Goal: Task Accomplishment & Management: Manage account settings

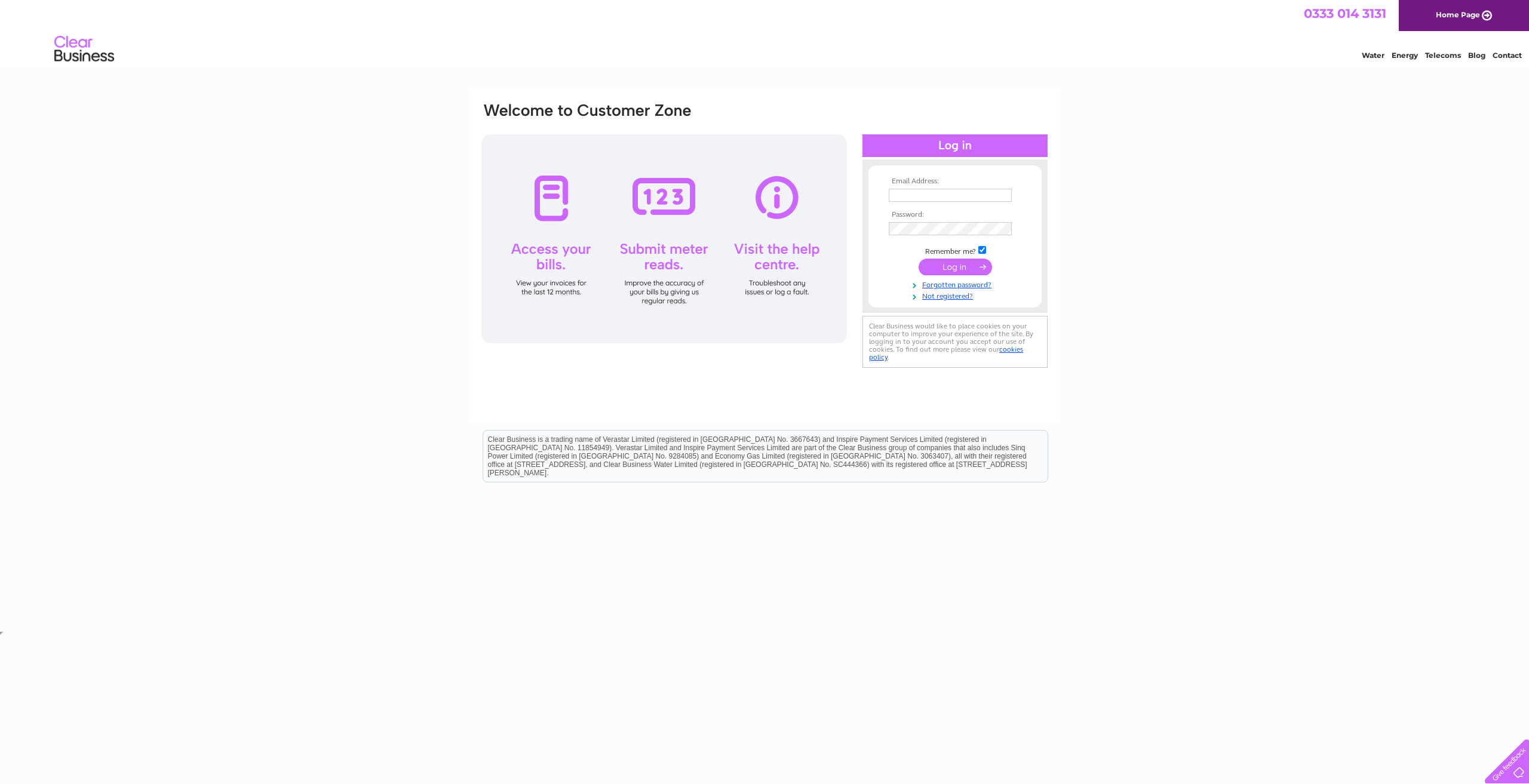
type input "gandncreative@gmail.com"
click at [947, 267] on input "submit" at bounding box center [955, 267] width 73 height 16
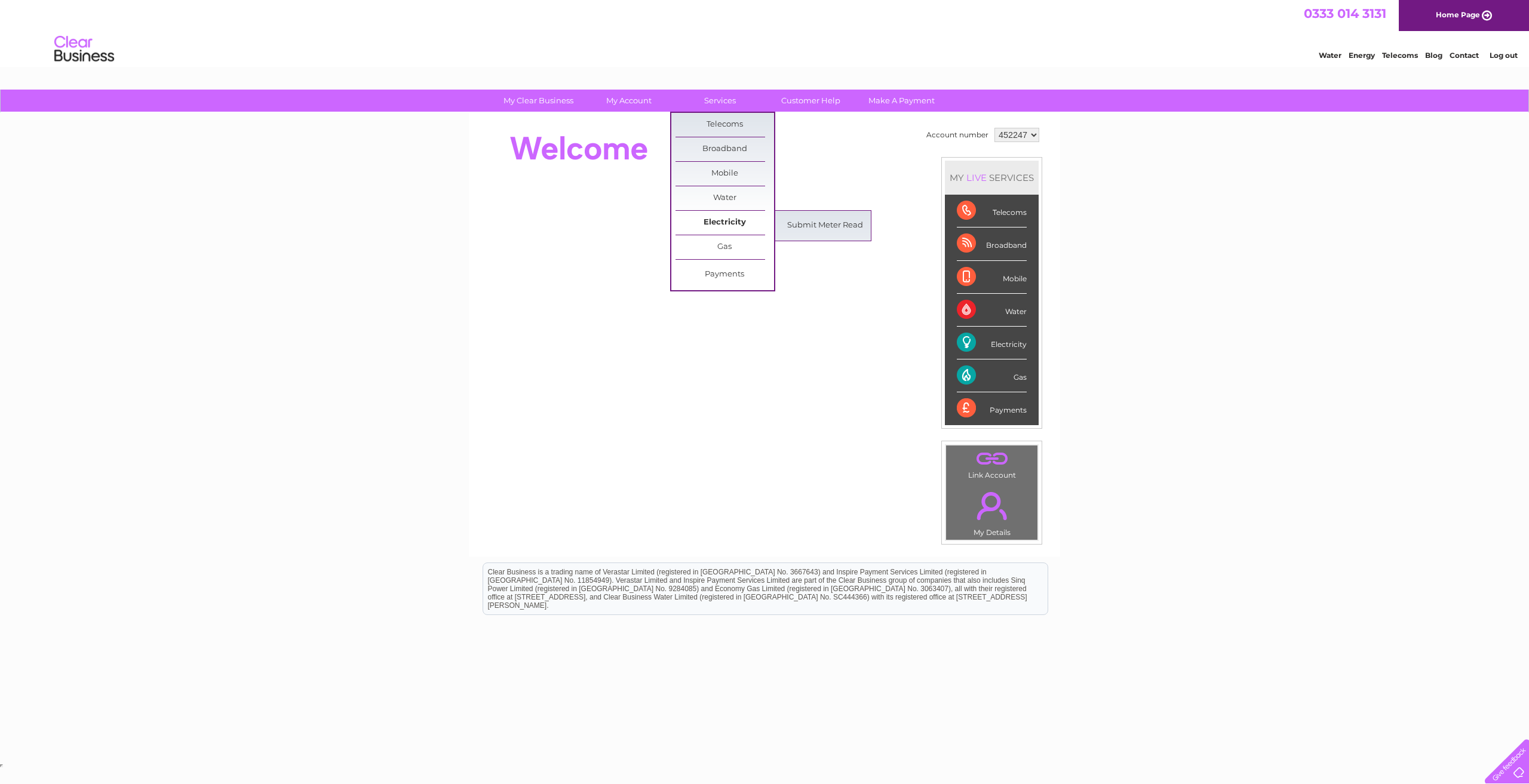
click at [732, 222] on link "Electricity" at bounding box center [725, 222] width 99 height 24
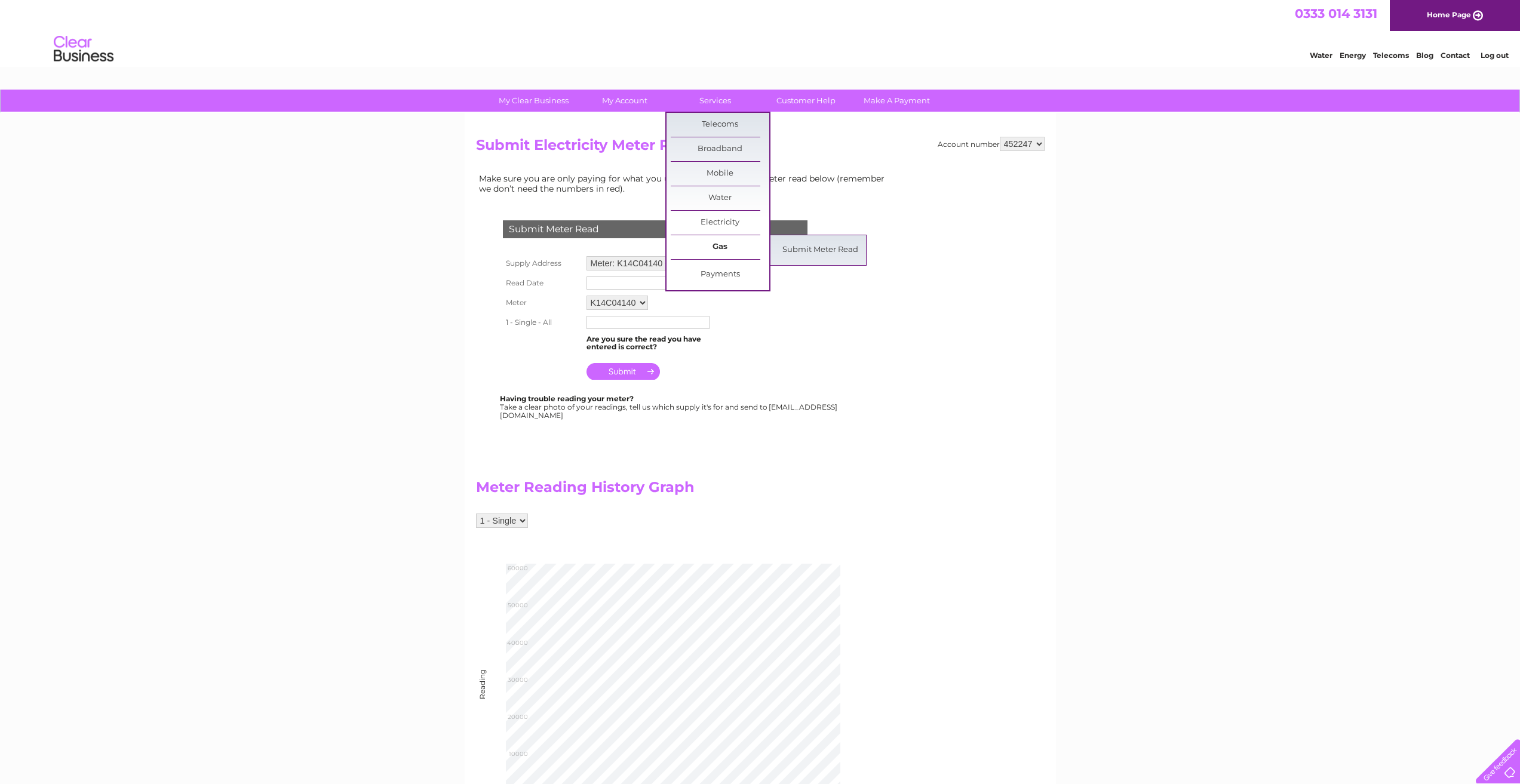
click at [725, 248] on link "Gas" at bounding box center [720, 247] width 99 height 24
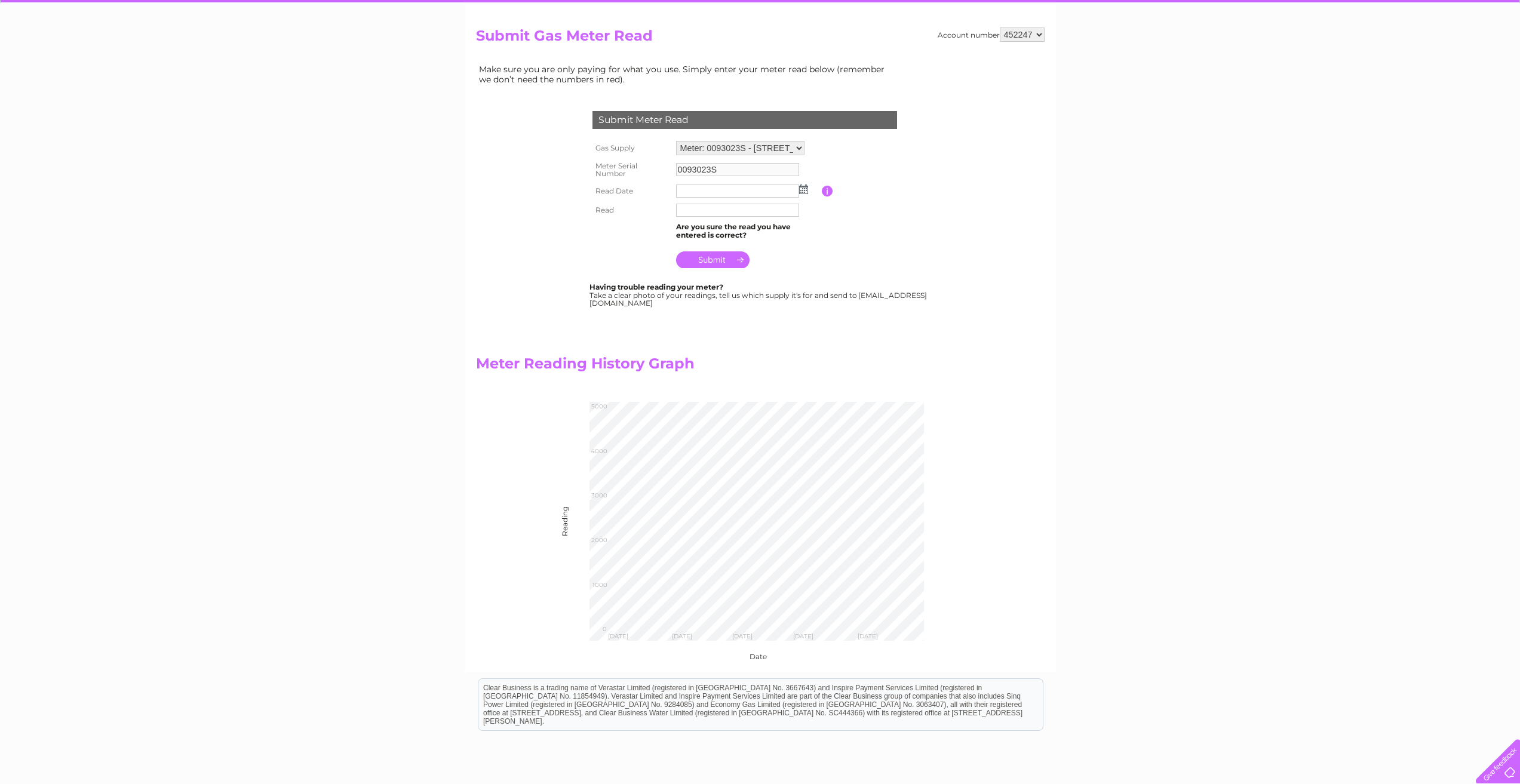
scroll to position [120, 0]
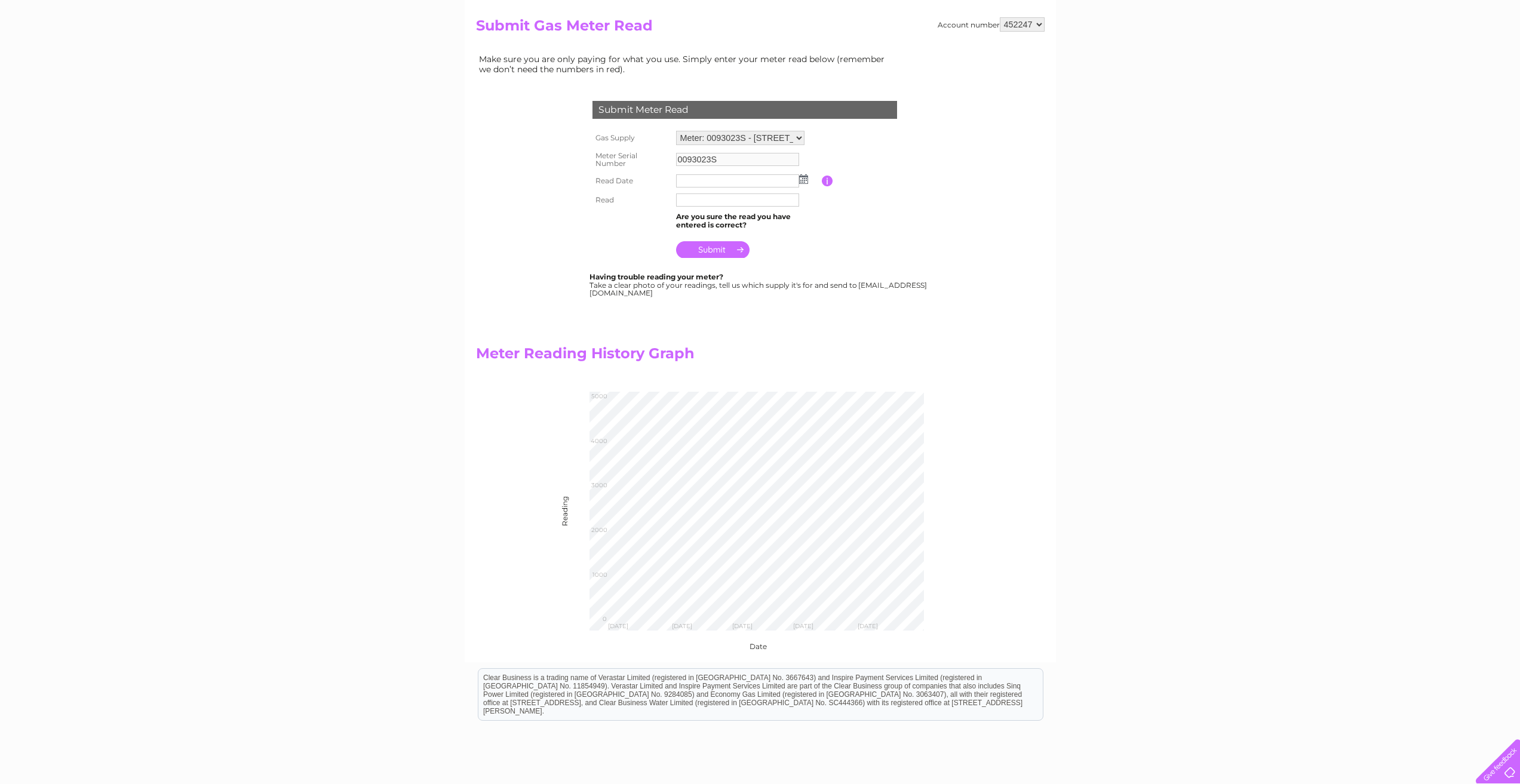
click at [1035, 22] on select "452247" at bounding box center [1022, 24] width 44 height 14
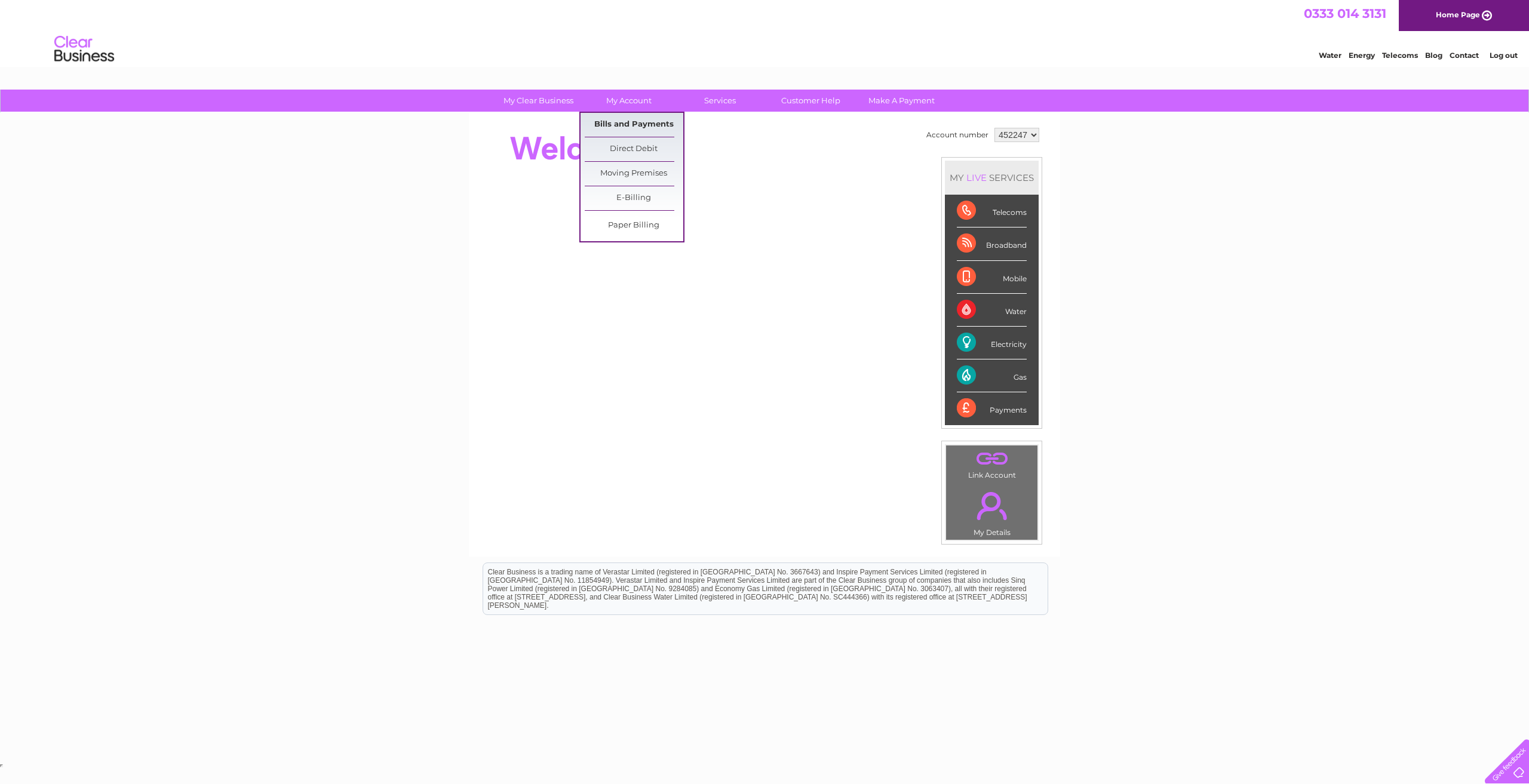
click at [634, 121] on link "Bills and Payments" at bounding box center [634, 125] width 99 height 24
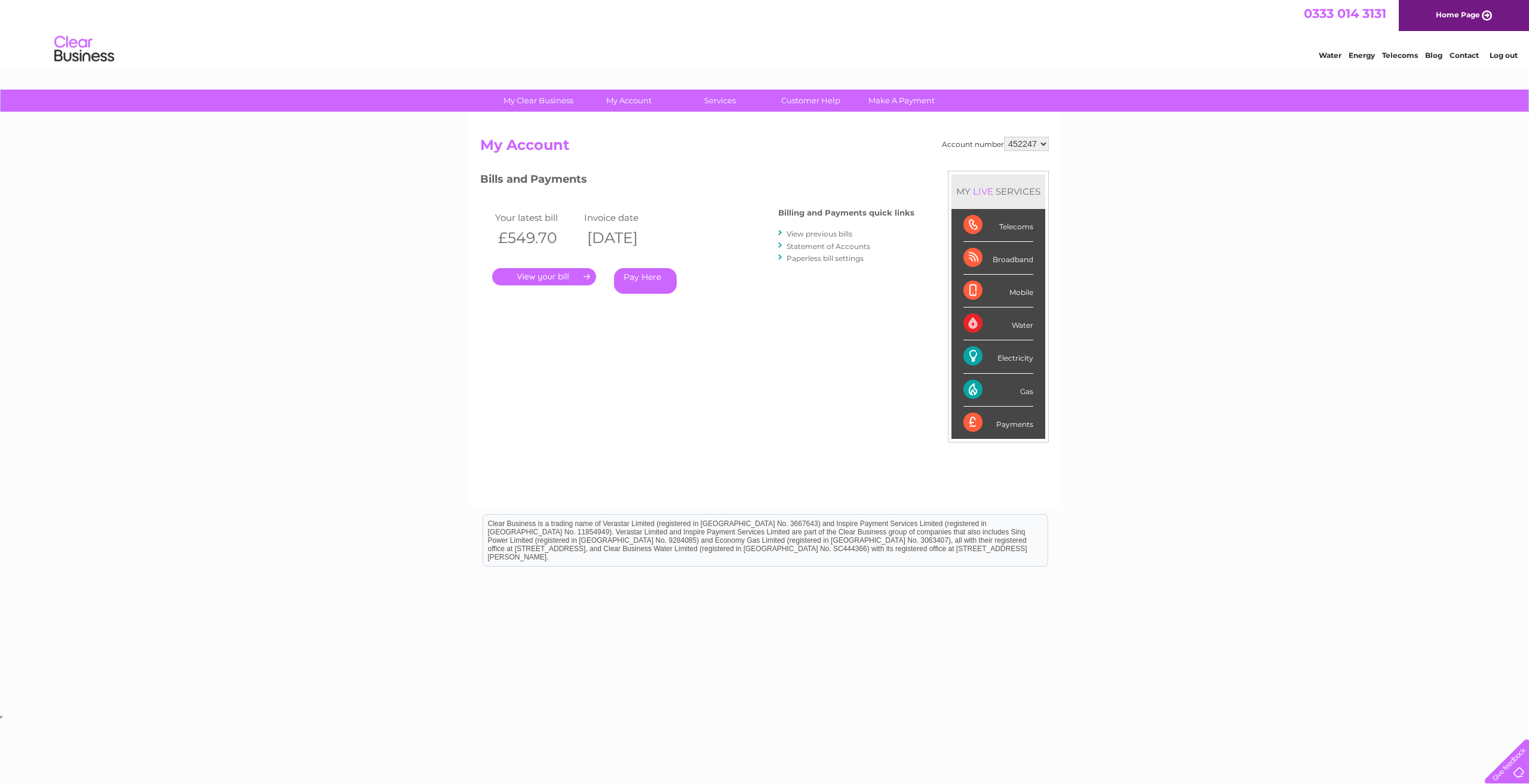
click at [813, 246] on link "Statement of Accounts" at bounding box center [829, 246] width 83 height 9
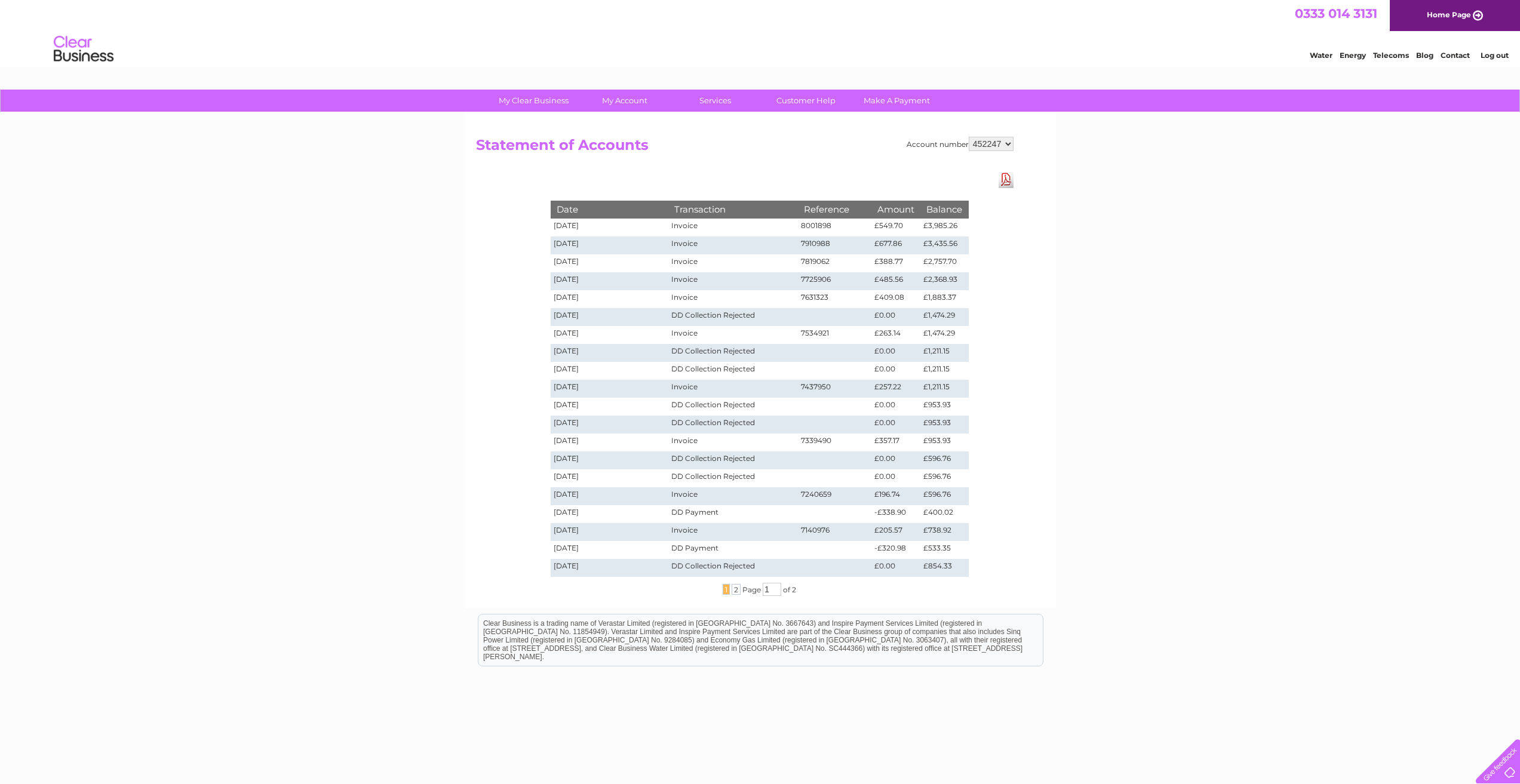
drag, startPoint x: 662, startPoint y: 341, endPoint x: 684, endPoint y: 341, distance: 22.0
click at [684, 341] on tr "11/03/2025 Invoice 7534921 £263.14 £1,474.29" at bounding box center [760, 335] width 418 height 18
click at [642, 336] on td "11/03/2025" at bounding box center [610, 335] width 118 height 18
drag, startPoint x: 665, startPoint y: 389, endPoint x: 700, endPoint y: 387, distance: 35.1
click at [700, 387] on tr "11/02/2025 Invoice 7437950 £257.22 £1,211.15" at bounding box center [760, 389] width 418 height 18
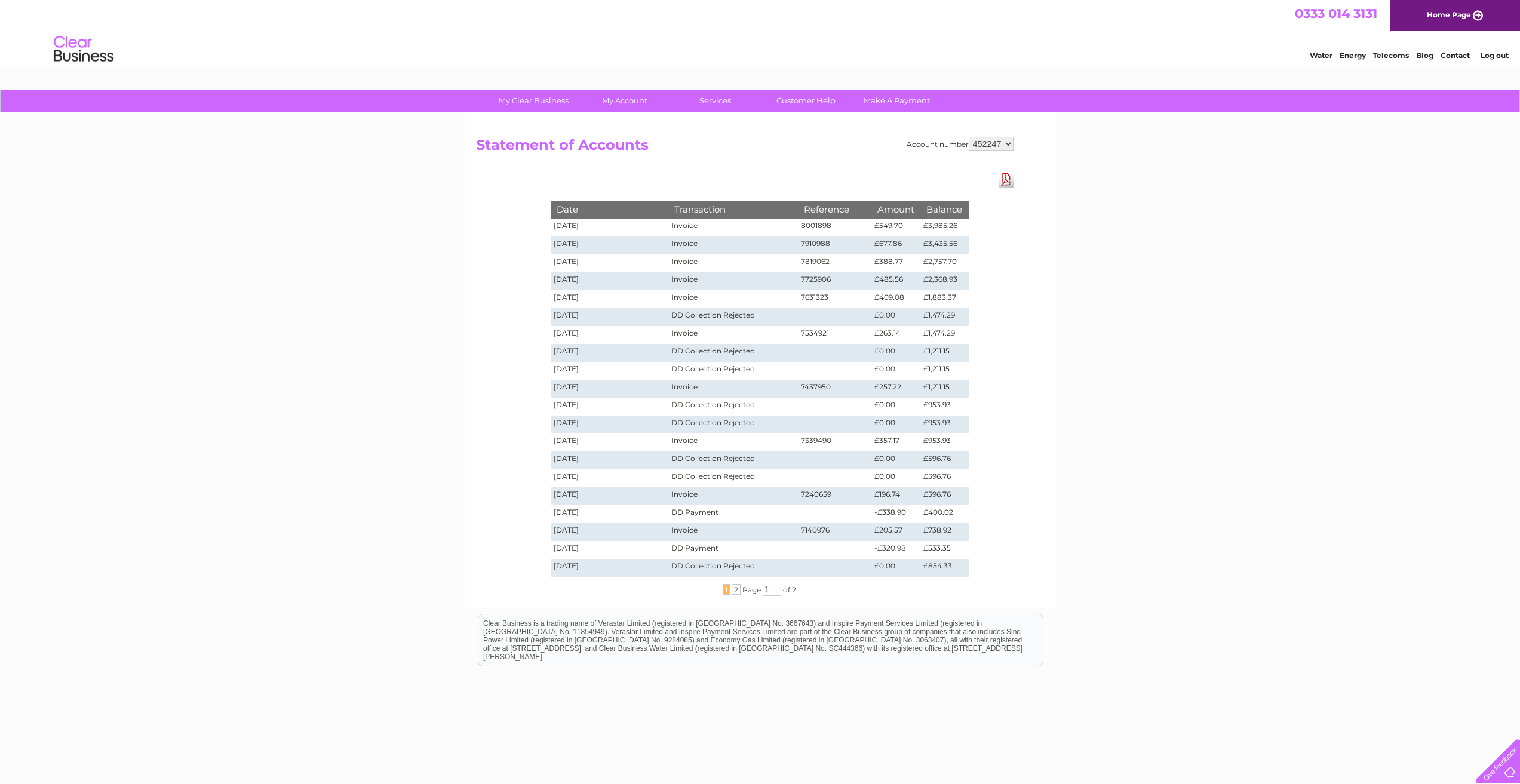
click at [725, 384] on td "Invoice" at bounding box center [733, 389] width 129 height 18
